Goal: Task Accomplishment & Management: Complete application form

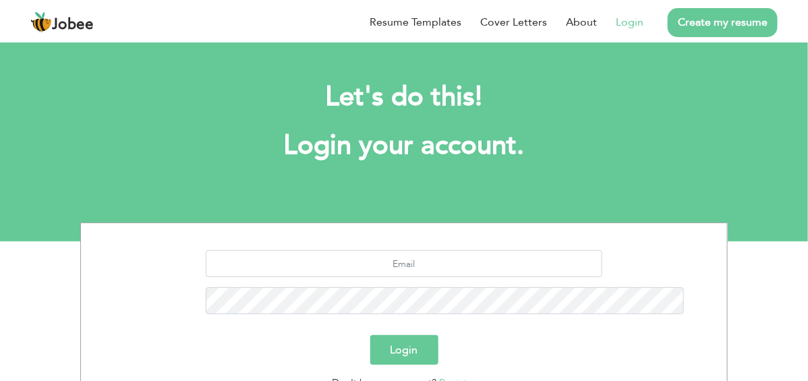
click at [629, 23] on link "Login" at bounding box center [630, 22] width 28 height 16
click at [423, 269] on input "text" at bounding box center [404, 263] width 397 height 27
type input "zamanzaidi1214@gmail.com"
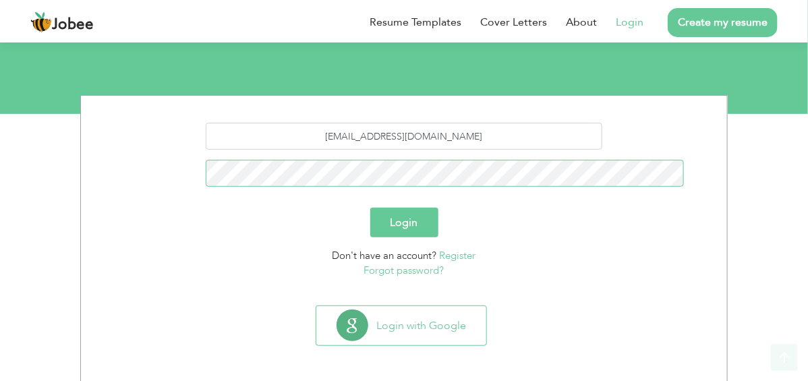
scroll to position [130, 0]
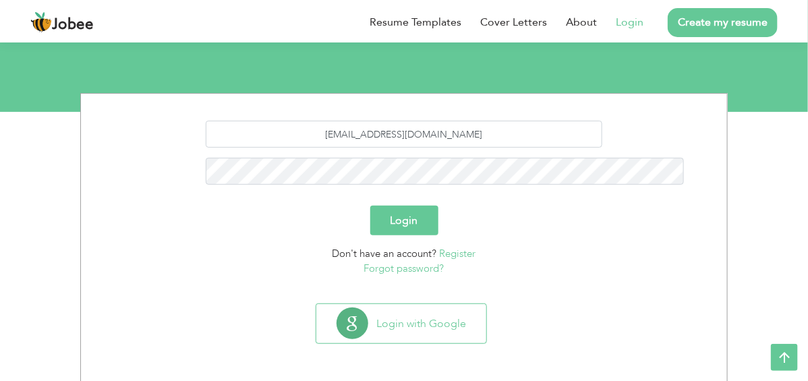
click at [408, 270] on link "Forgot password?" at bounding box center [404, 268] width 80 height 13
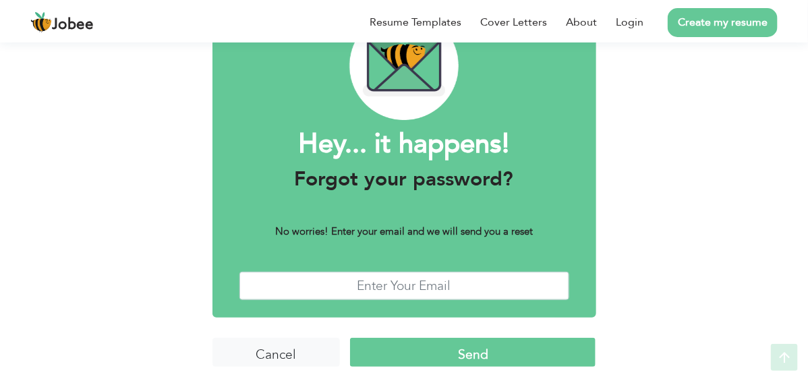
scroll to position [88, 0]
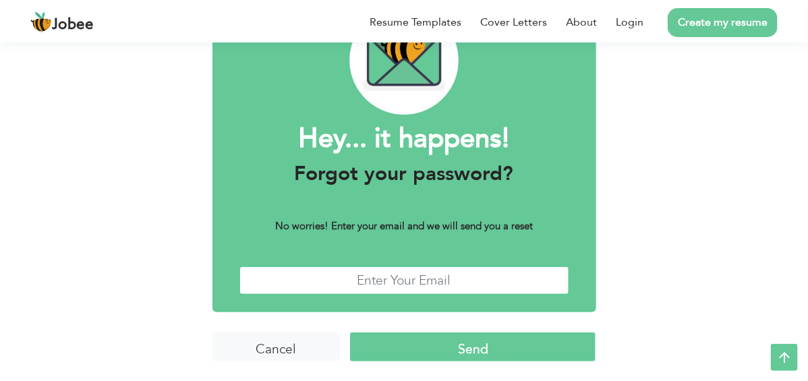
click at [419, 281] on input "text" at bounding box center [404, 280] width 330 height 29
type input "[EMAIL_ADDRESS][DOMAIN_NAME]"
click at [437, 341] on input "Send" at bounding box center [473, 347] width 246 height 29
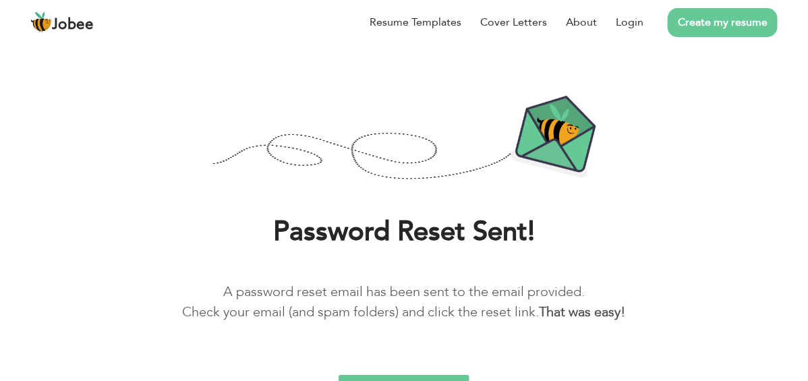
scroll to position [65, 0]
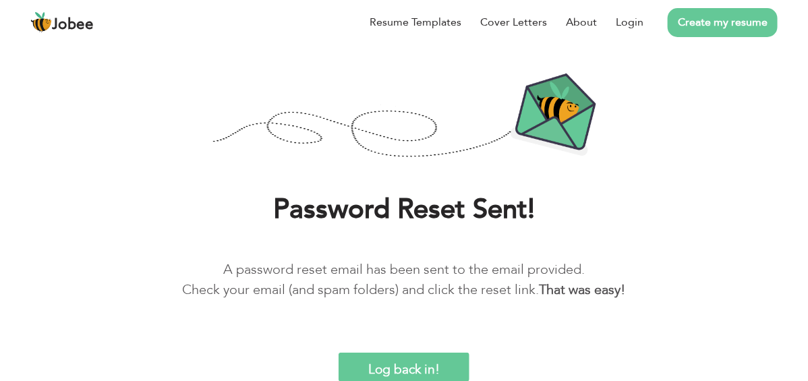
click at [672, 166] on div "Password Reset Sent! A password reset email has been sent to the email provided…" at bounding box center [404, 210] width 808 height 341
click at [629, 20] on link "Login" at bounding box center [630, 22] width 28 height 16
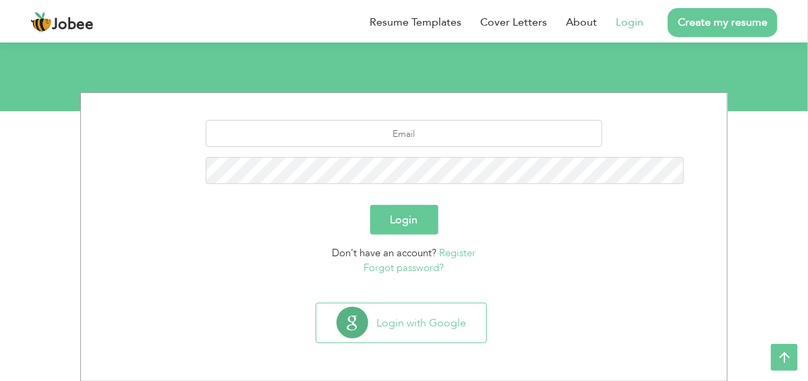
scroll to position [130, 0]
click at [391, 146] on input "text" at bounding box center [404, 134] width 397 height 27
type input "[EMAIL_ADDRESS][DOMAIN_NAME]"
click at [370, 206] on button "Login" at bounding box center [404, 221] width 68 height 30
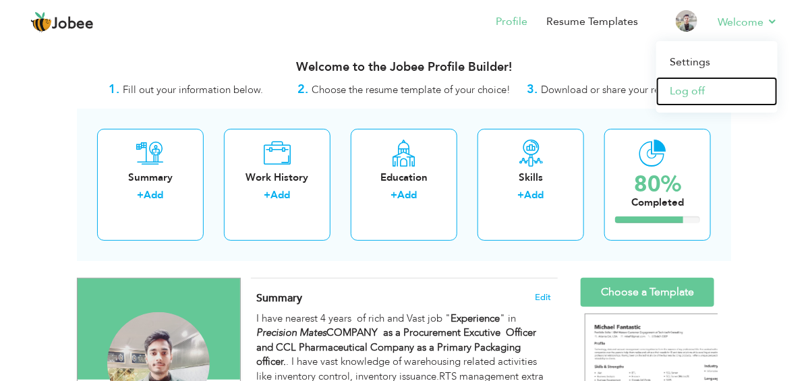
click at [706, 93] on link "Log off" at bounding box center [716, 91] width 121 height 29
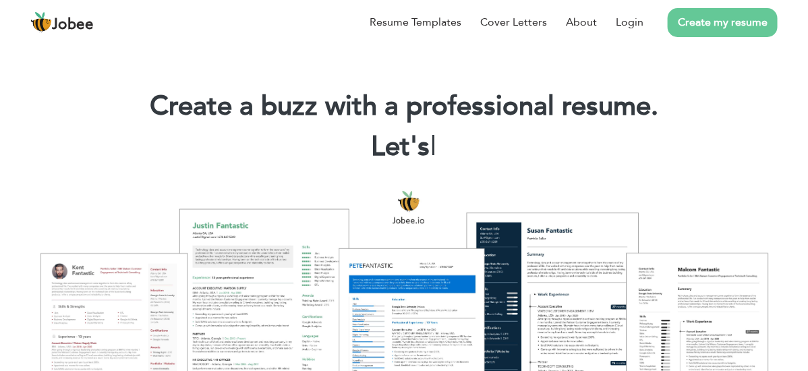
click at [689, 18] on link "Create my resume" at bounding box center [723, 22] width 110 height 29
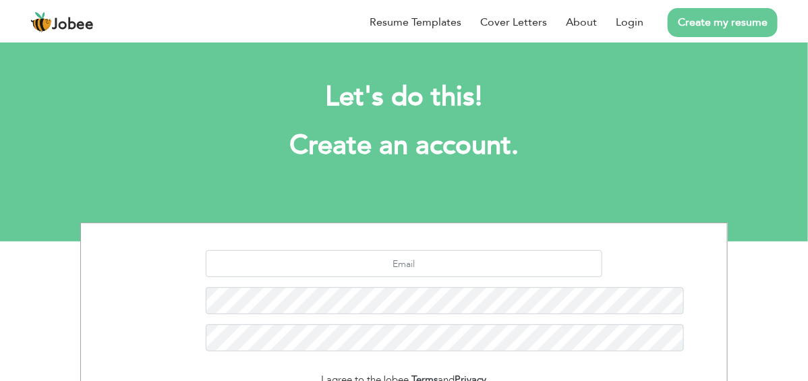
scroll to position [67, 0]
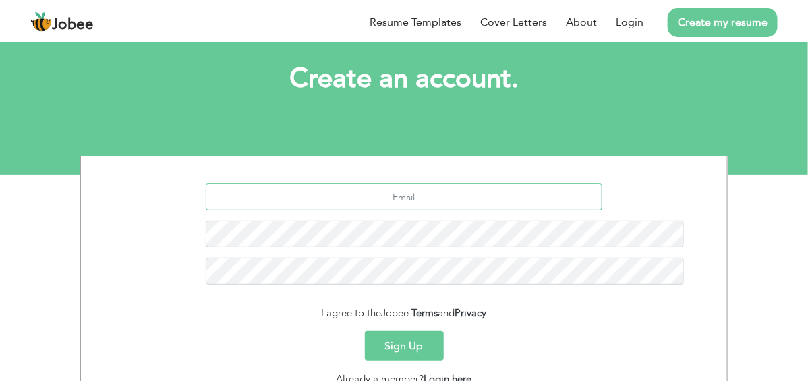
click at [428, 194] on input "text" at bounding box center [404, 196] width 397 height 27
type input "shujatali@gmail.com"
click at [365, 331] on button "Sign Up" at bounding box center [404, 346] width 79 height 30
